Goal: Find specific page/section: Find specific page/section

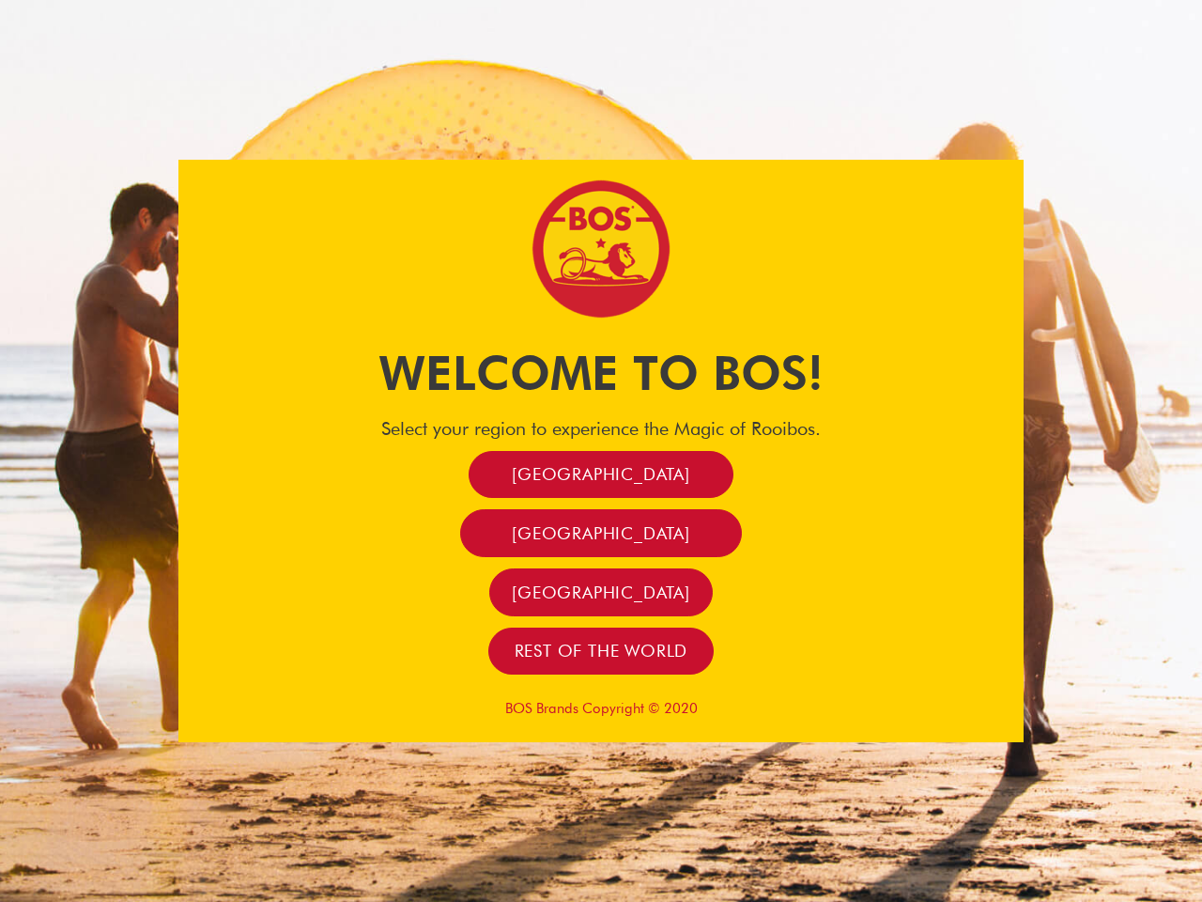
click at [601, 473] on span "[GEOGRAPHIC_DATA]" at bounding box center [601, 474] width 178 height 22
click at [600, 533] on span "[GEOGRAPHIC_DATA]" at bounding box center [601, 533] width 178 height 22
click at [601, 592] on span "[GEOGRAPHIC_DATA]" at bounding box center [601, 592] width 178 height 22
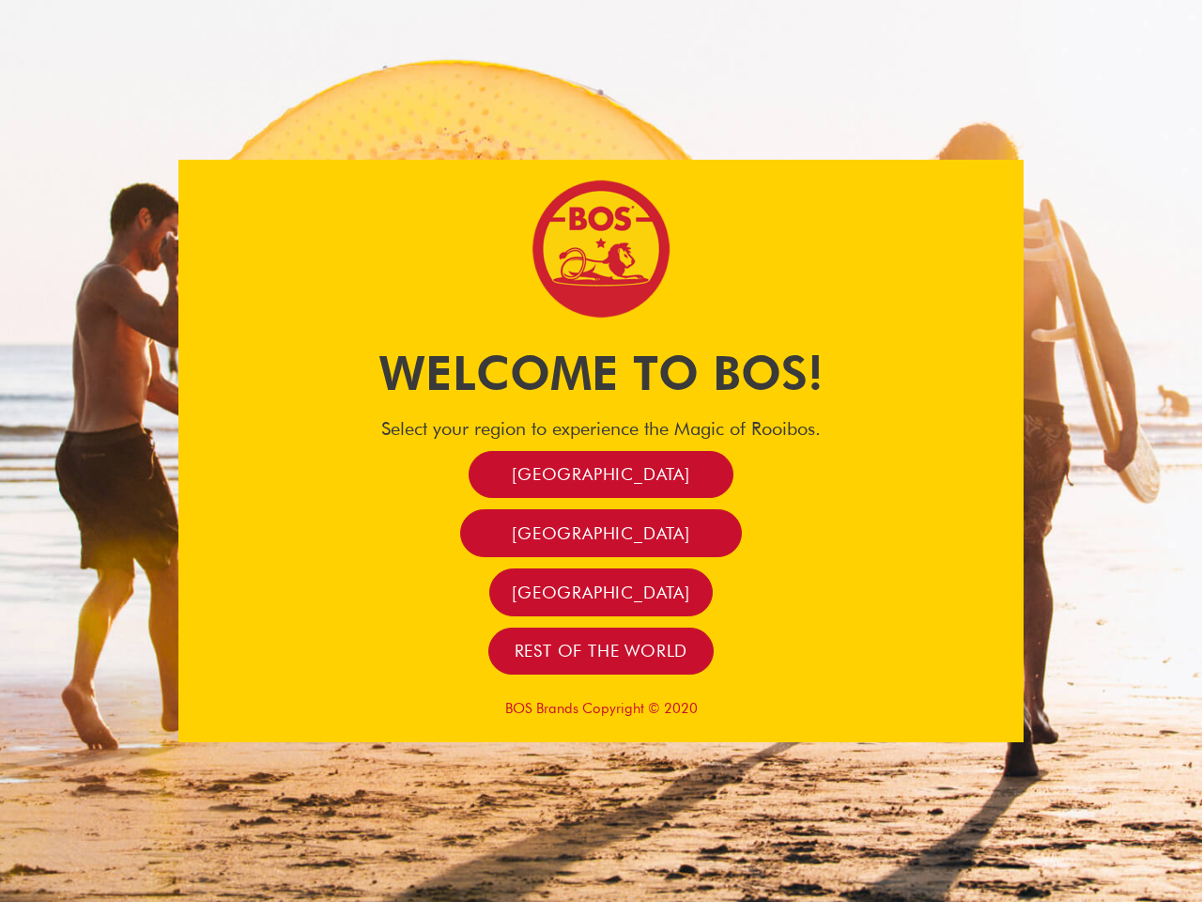
click at [601, 592] on span "[GEOGRAPHIC_DATA]" at bounding box center [601, 592] width 178 height 22
click at [601, 650] on span "Rest of the world" at bounding box center [602, 651] width 174 height 22
